Goal: Information Seeking & Learning: Learn about a topic

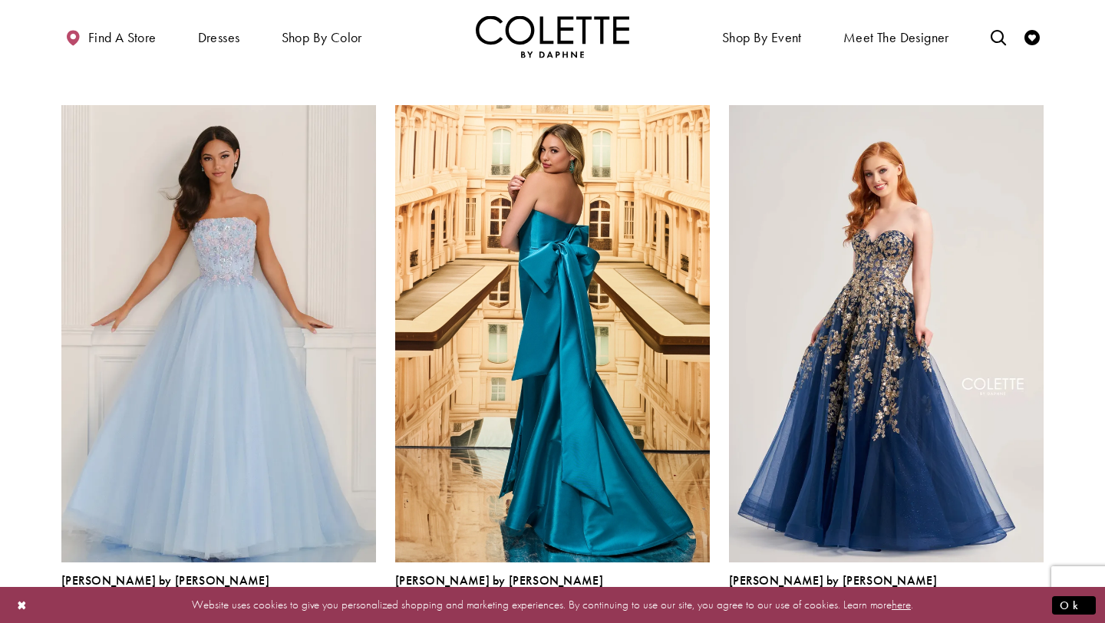
scroll to position [1164, 0]
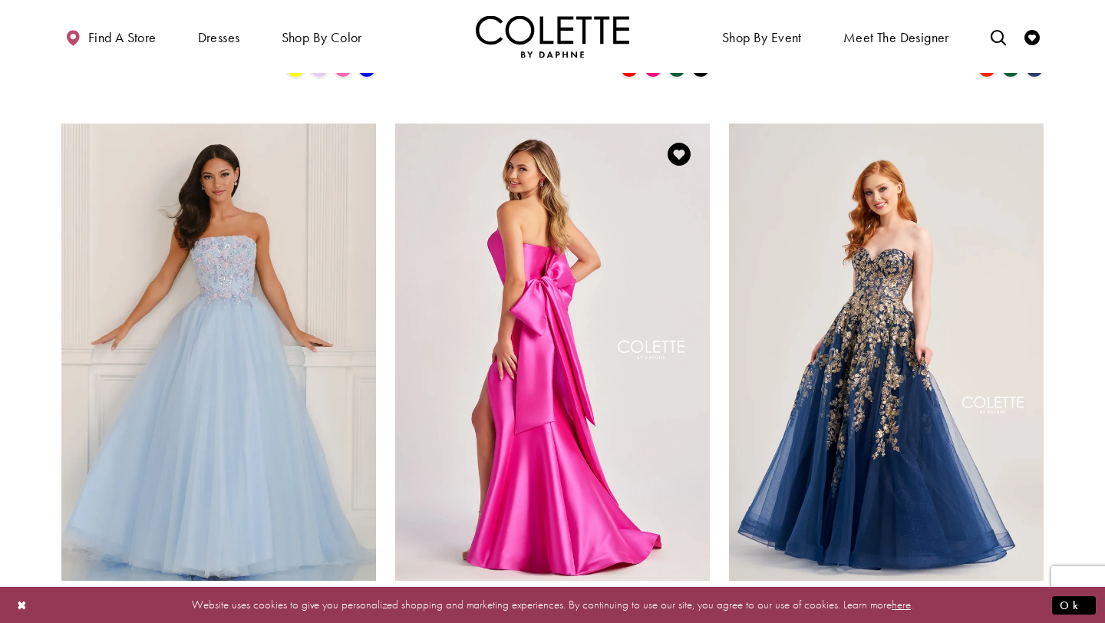
click at [530, 329] on img "Visit Colette by Daphne Style No. CL8470 Page" at bounding box center [552, 352] width 315 height 457
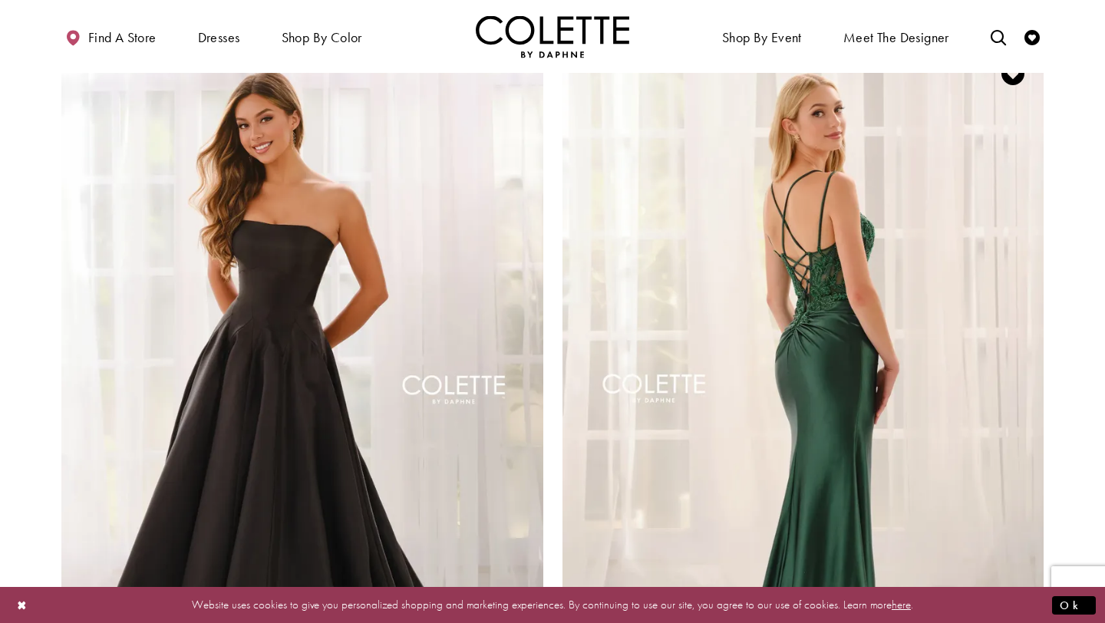
scroll to position [2442, 0]
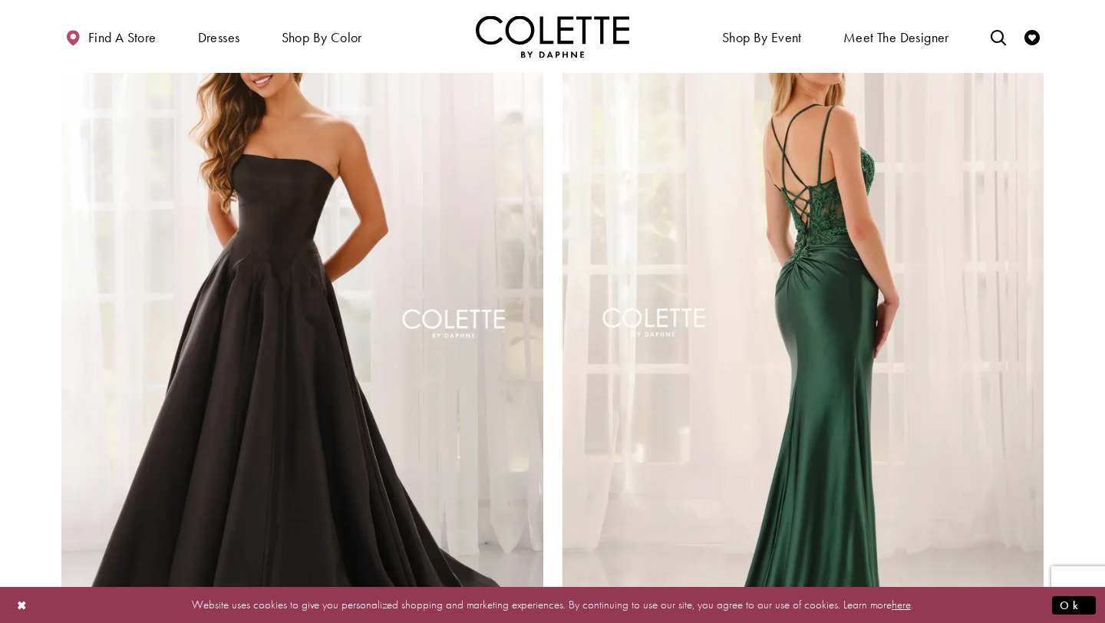
click at [793, 224] on img "Visit Colette by Daphne Style No. CL6177 Page" at bounding box center [804, 327] width 482 height 701
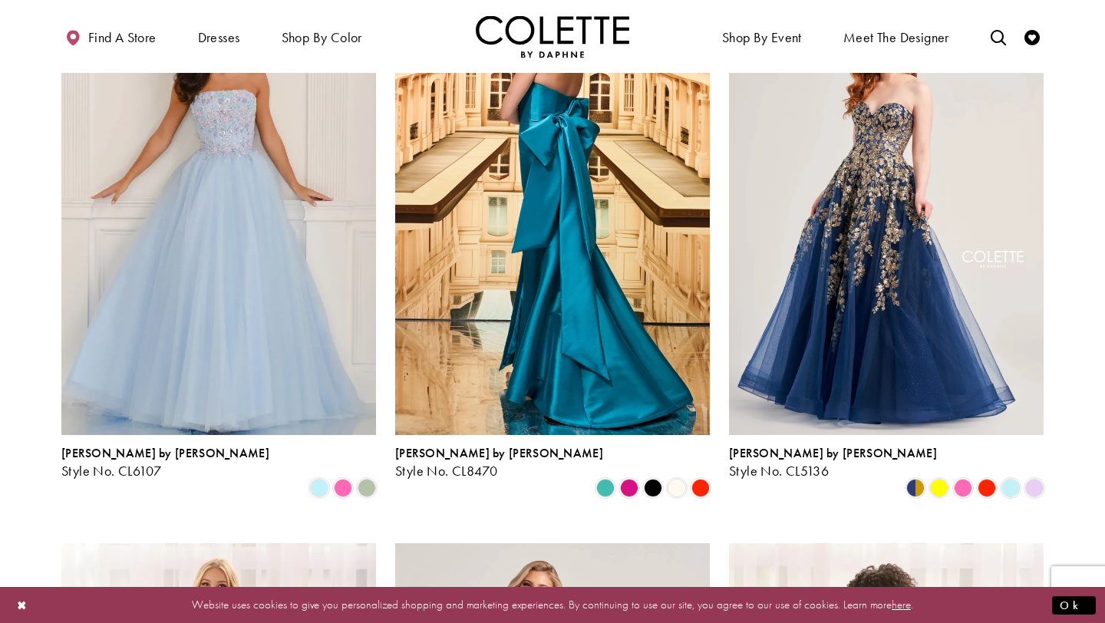
scroll to position [1235, 0]
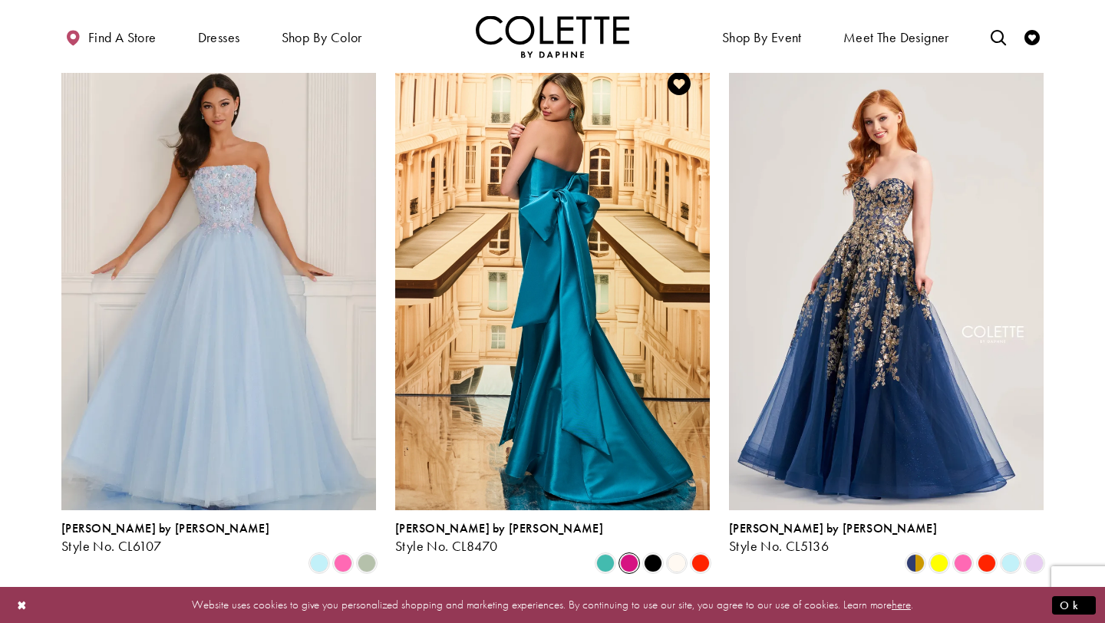
click at [632, 554] on span "Product List" at bounding box center [629, 563] width 18 height 18
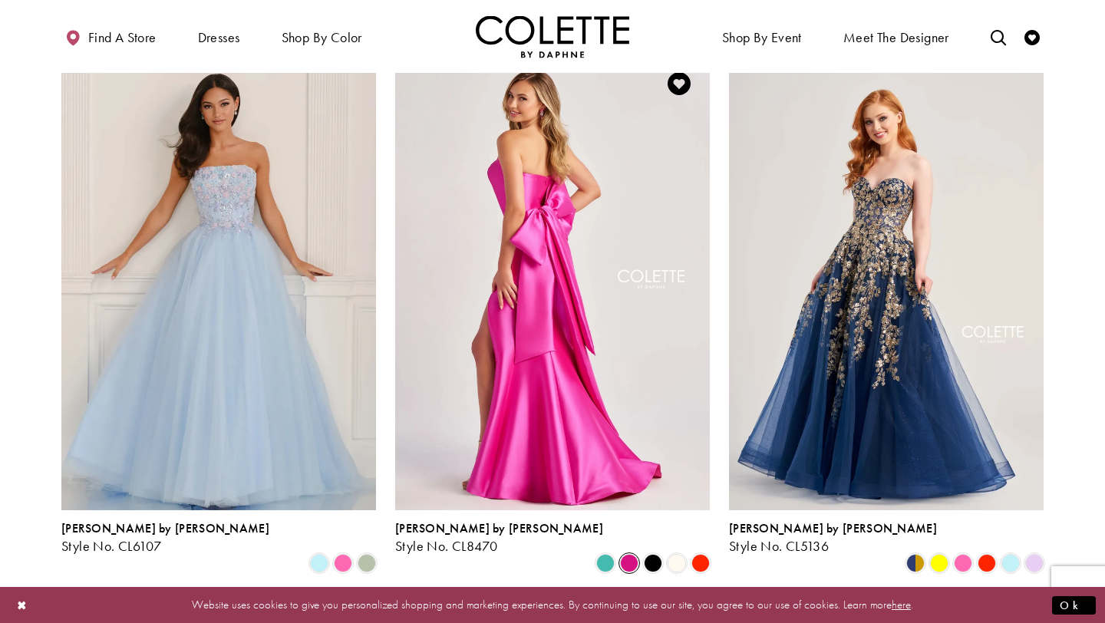
click at [545, 339] on img "Visit Colette by Daphne Style No. CL8470 Page" at bounding box center [552, 281] width 315 height 457
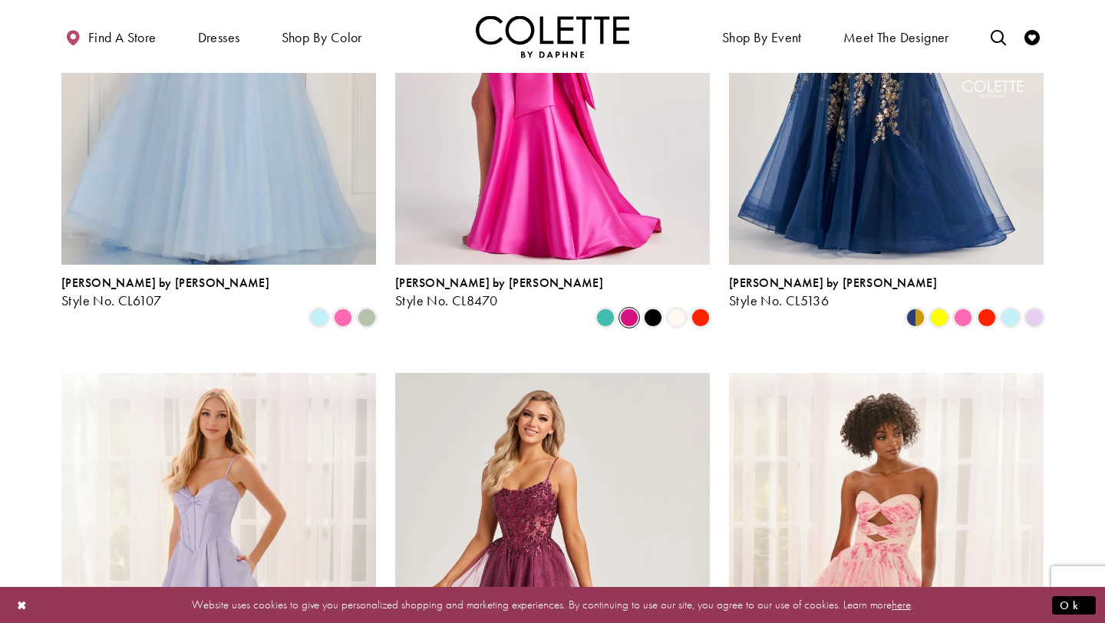
scroll to position [1248, 0]
